Goal: Task Accomplishment & Management: Manage account settings

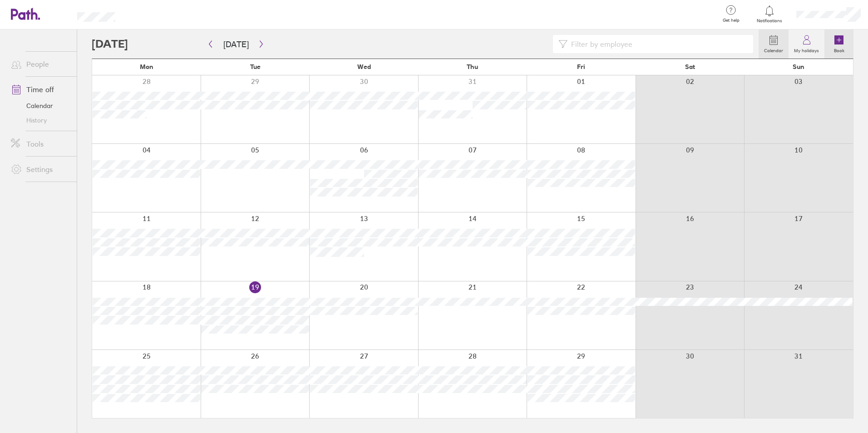
click at [835, 48] on label "Book" at bounding box center [839, 49] width 21 height 8
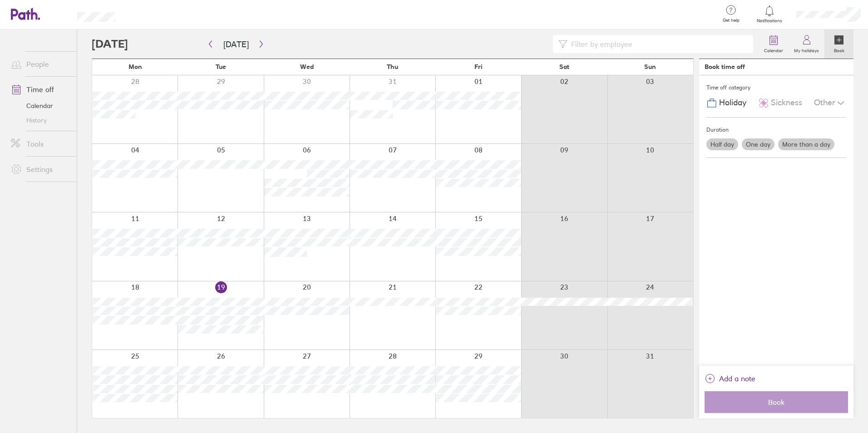
click at [760, 143] on label "One day" at bounding box center [758, 144] width 33 height 12
click at [0, 0] on input "One day" at bounding box center [0, 0] width 0 height 0
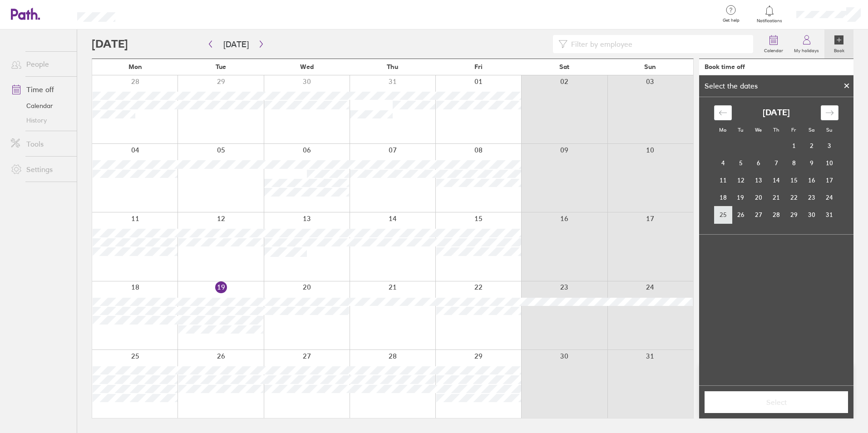
click at [725, 211] on td "25" at bounding box center [723, 214] width 18 height 17
click at [778, 402] on span "Select" at bounding box center [776, 402] width 131 height 8
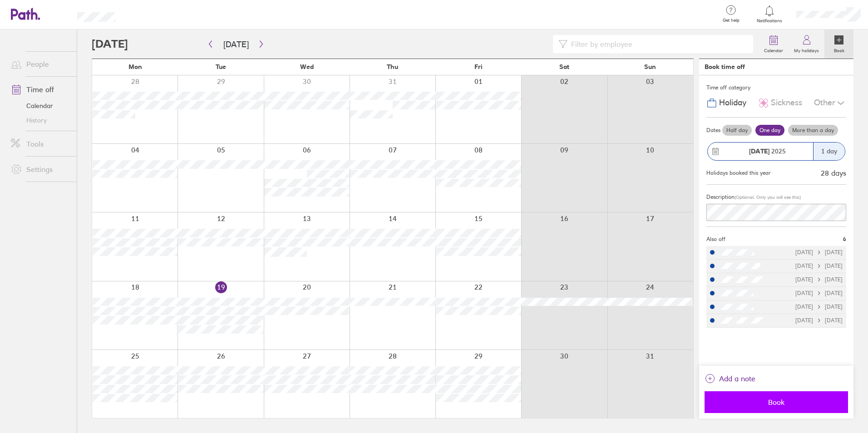
click at [754, 397] on button "Book" at bounding box center [776, 402] width 143 height 22
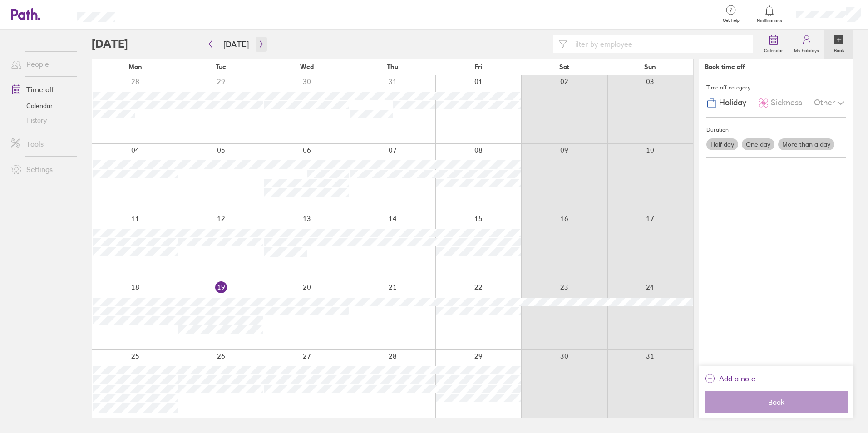
click at [258, 44] on icon "button" at bounding box center [261, 43] width 7 height 7
click at [205, 44] on button "button" at bounding box center [210, 44] width 11 height 15
click at [256, 40] on button "button" at bounding box center [261, 44] width 11 height 15
